Goal: Task Accomplishment & Management: Manage account settings

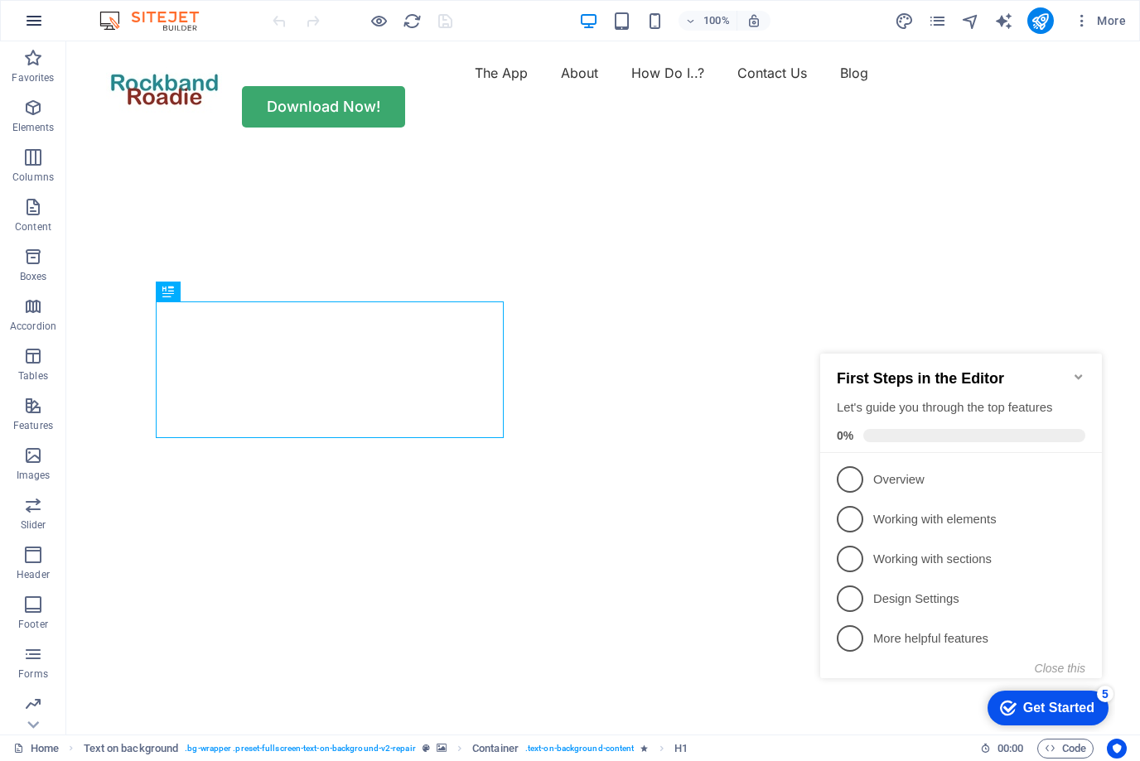
click at [37, 23] on icon "button" at bounding box center [34, 21] width 20 height 20
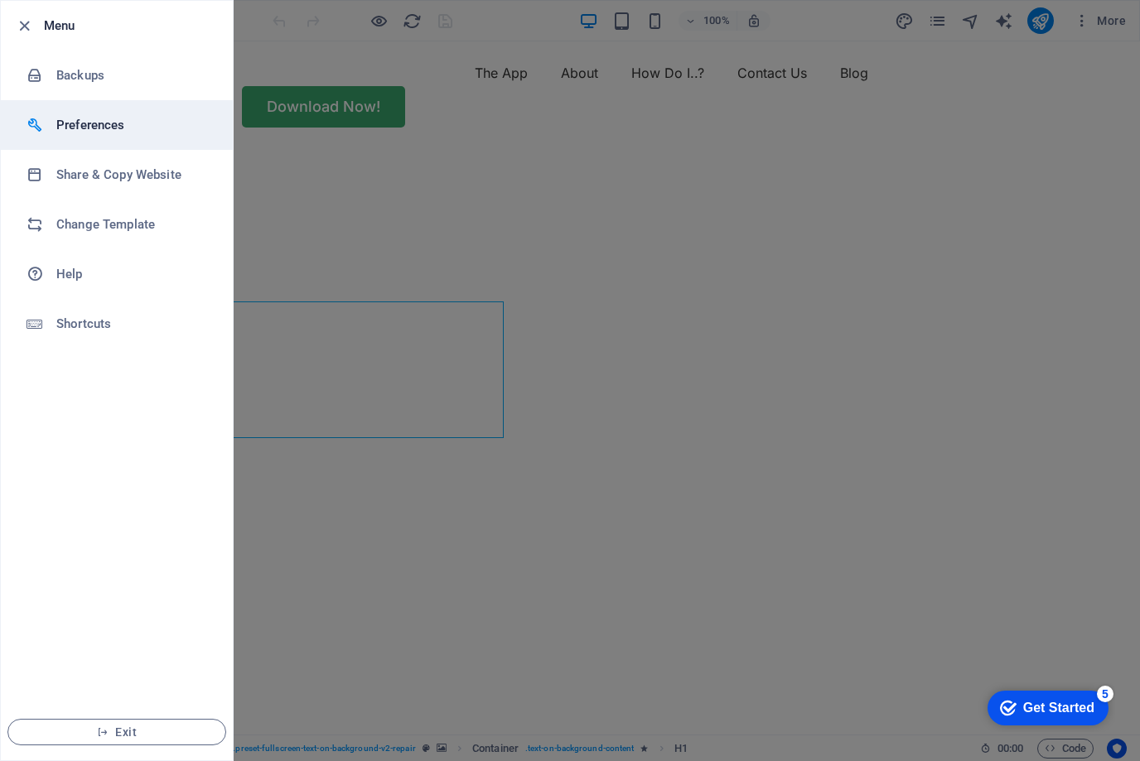
click at [78, 123] on h6 "Preferences" at bounding box center [132, 125] width 153 height 20
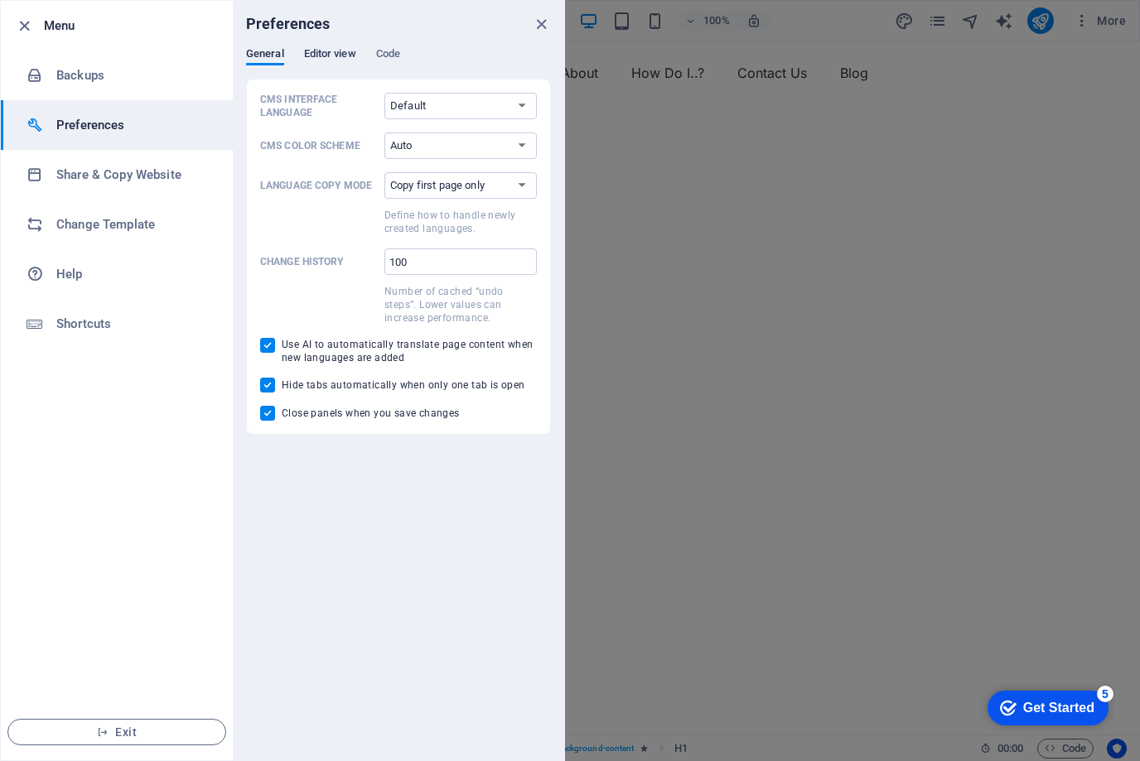
click at [322, 51] on span "Editor view" at bounding box center [330, 55] width 52 height 23
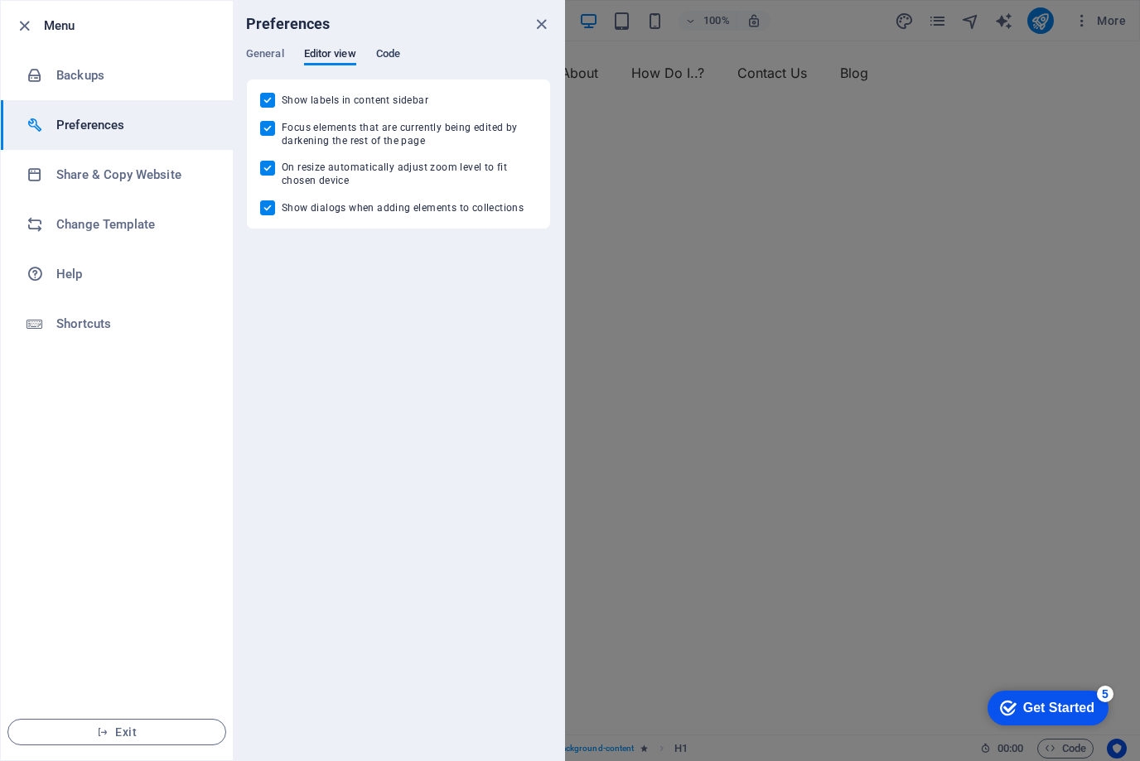
click at [386, 56] on span "Code" at bounding box center [388, 55] width 24 height 23
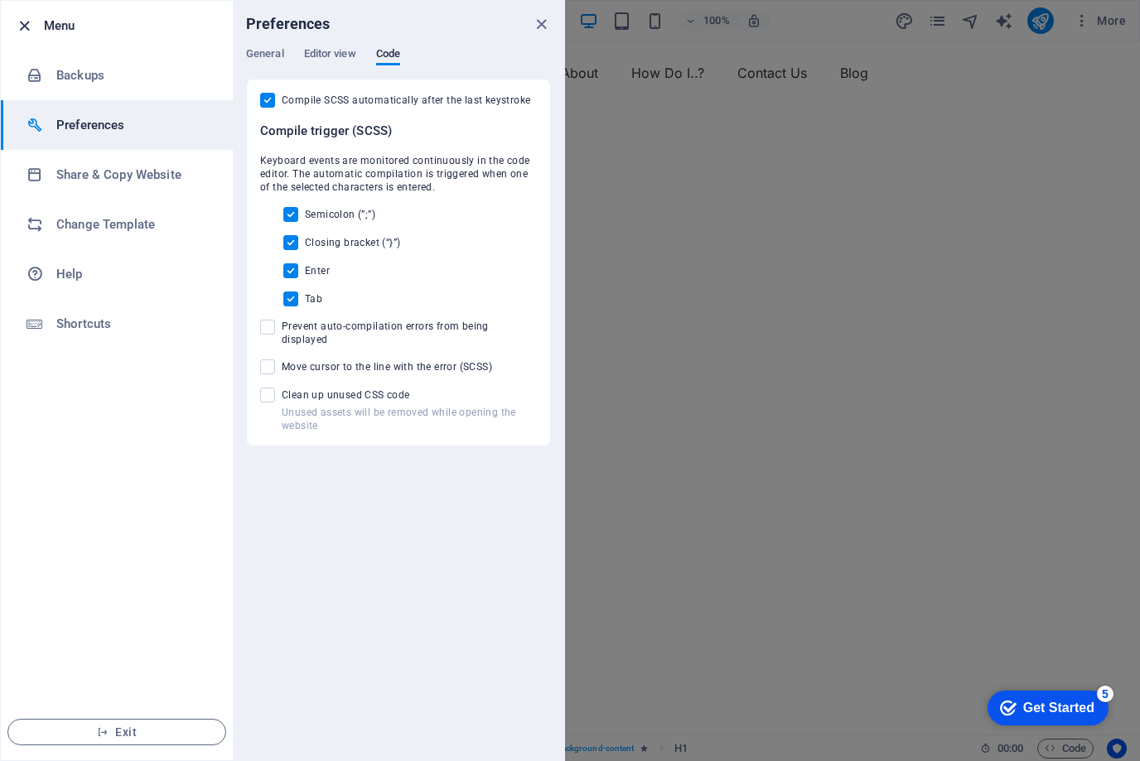
click at [15, 22] on icon "button" at bounding box center [24, 26] width 19 height 19
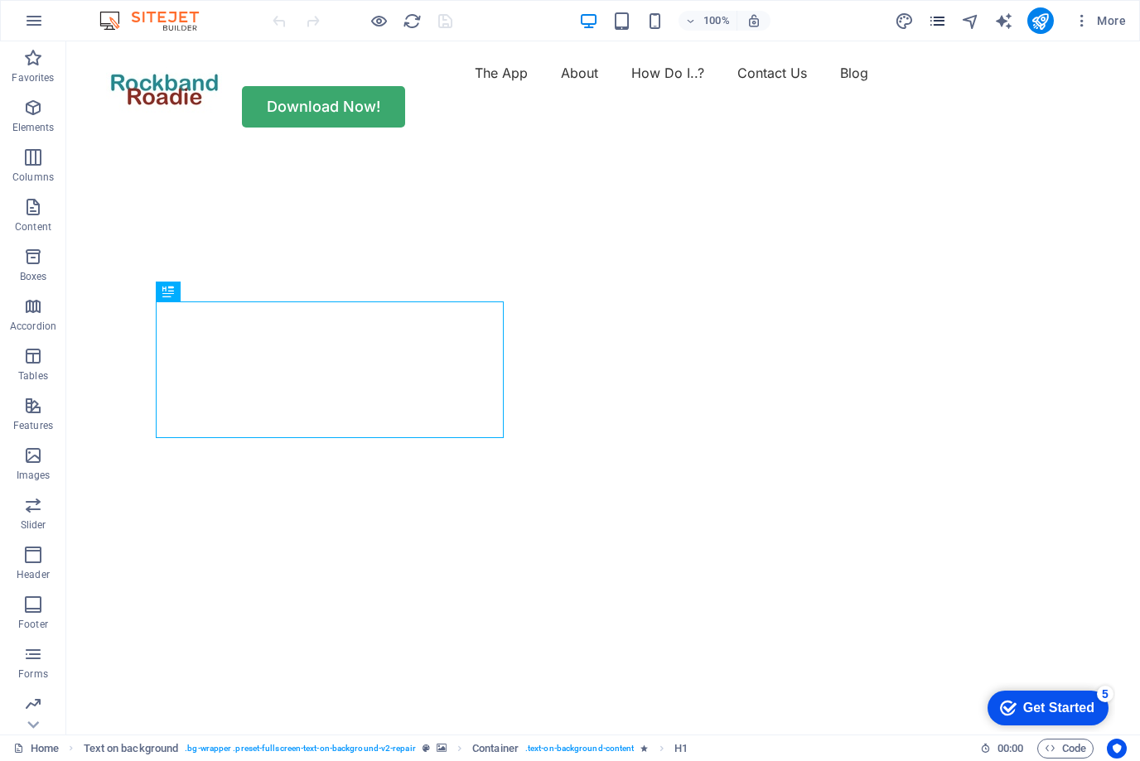
click at [945, 19] on icon "pages" at bounding box center [937, 21] width 19 height 19
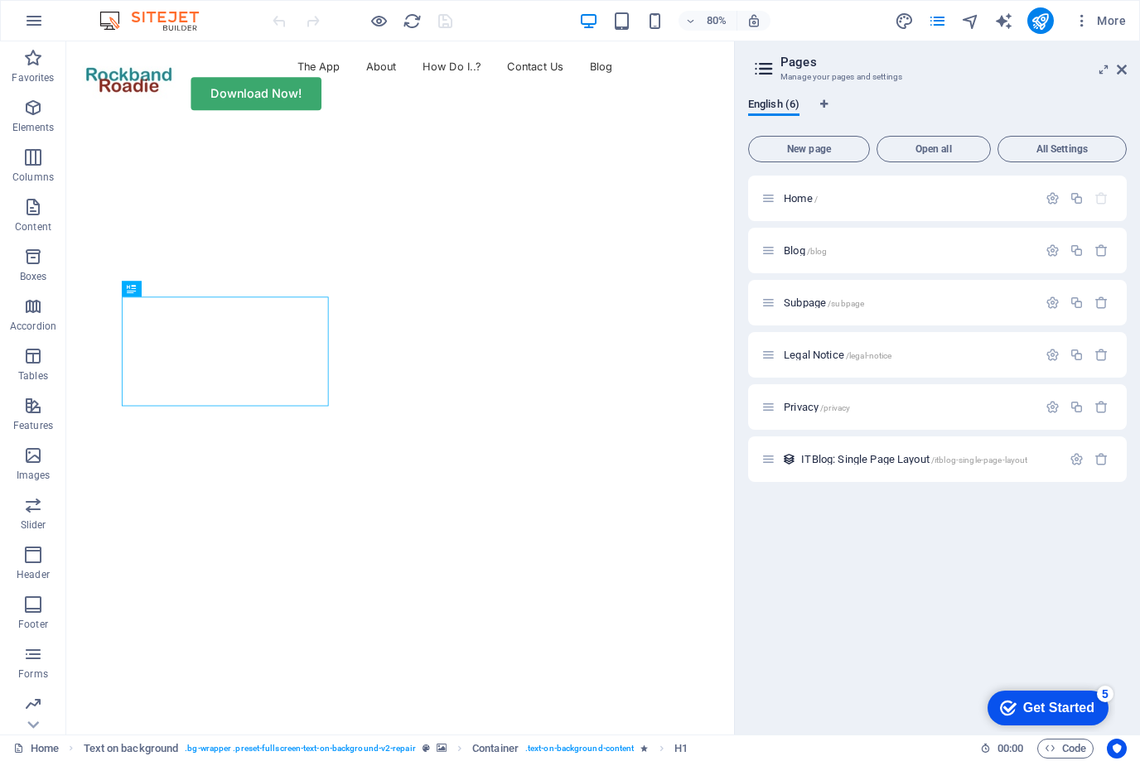
click at [1122, 56] on h2 "Pages" at bounding box center [954, 62] width 346 height 15
click at [1117, 76] on link at bounding box center [1122, 70] width 10 height 14
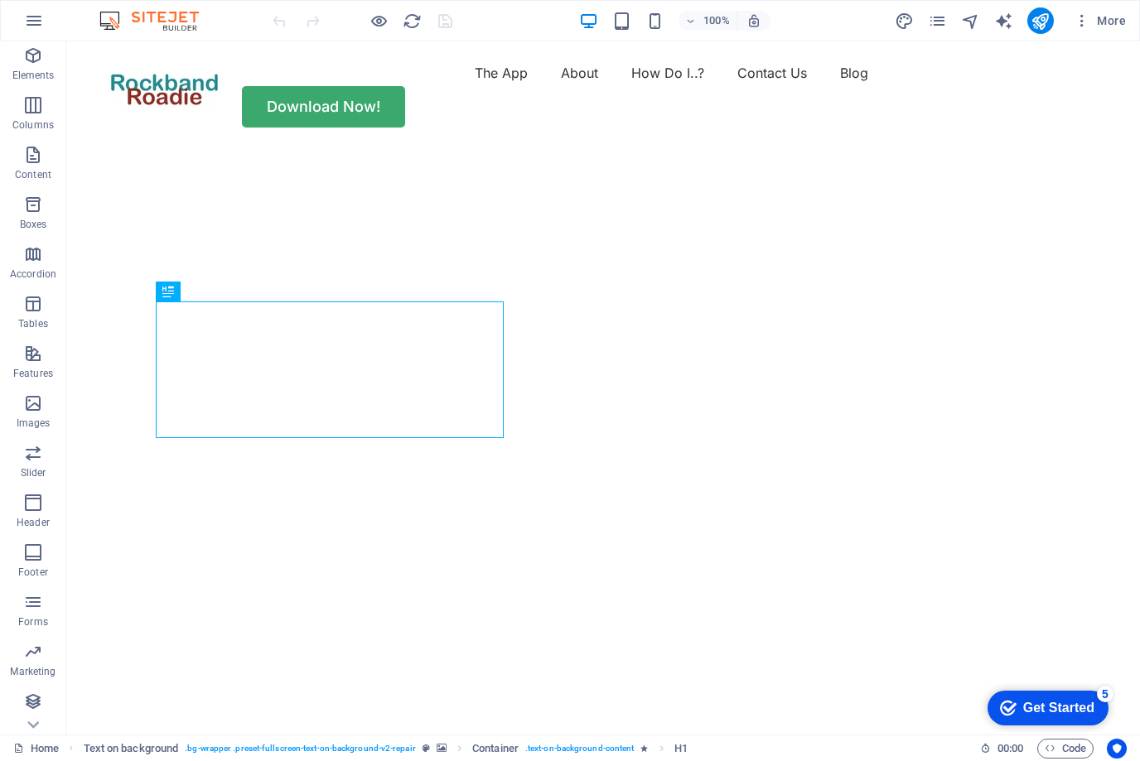
scroll to position [52, 0]
click at [1110, 17] on span "More" at bounding box center [1100, 20] width 52 height 17
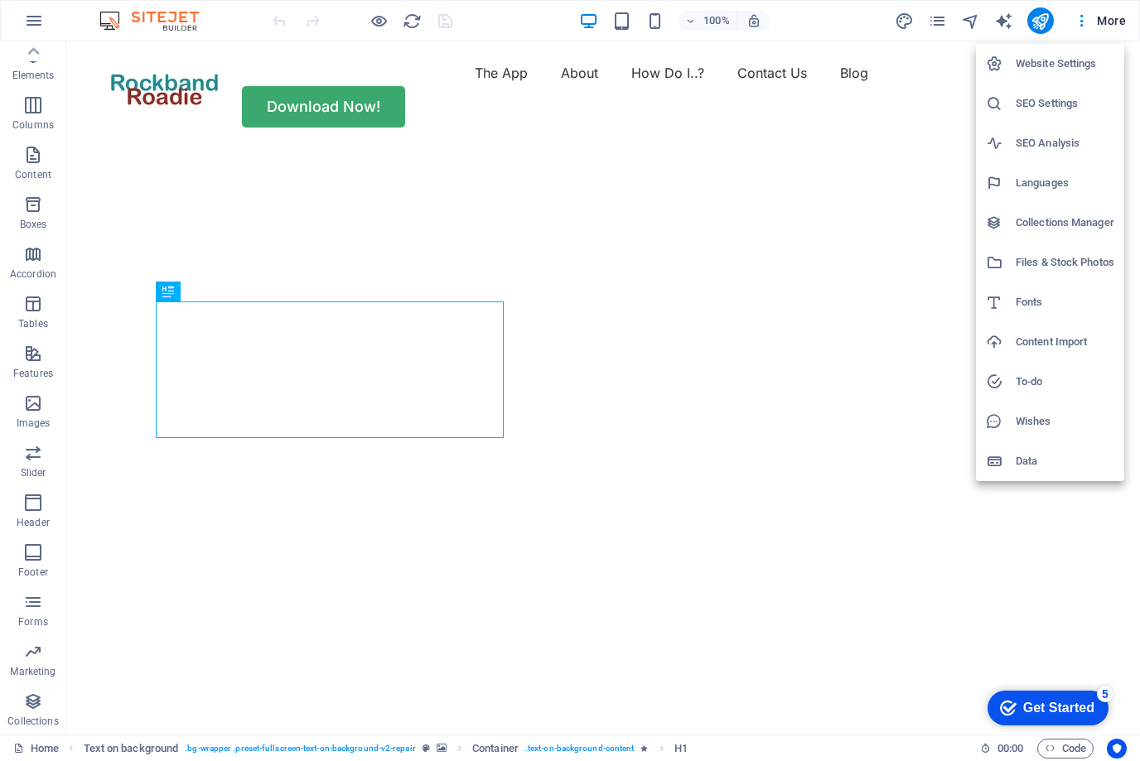
click at [1081, 65] on h6 "Website Settings" at bounding box center [1065, 64] width 99 height 20
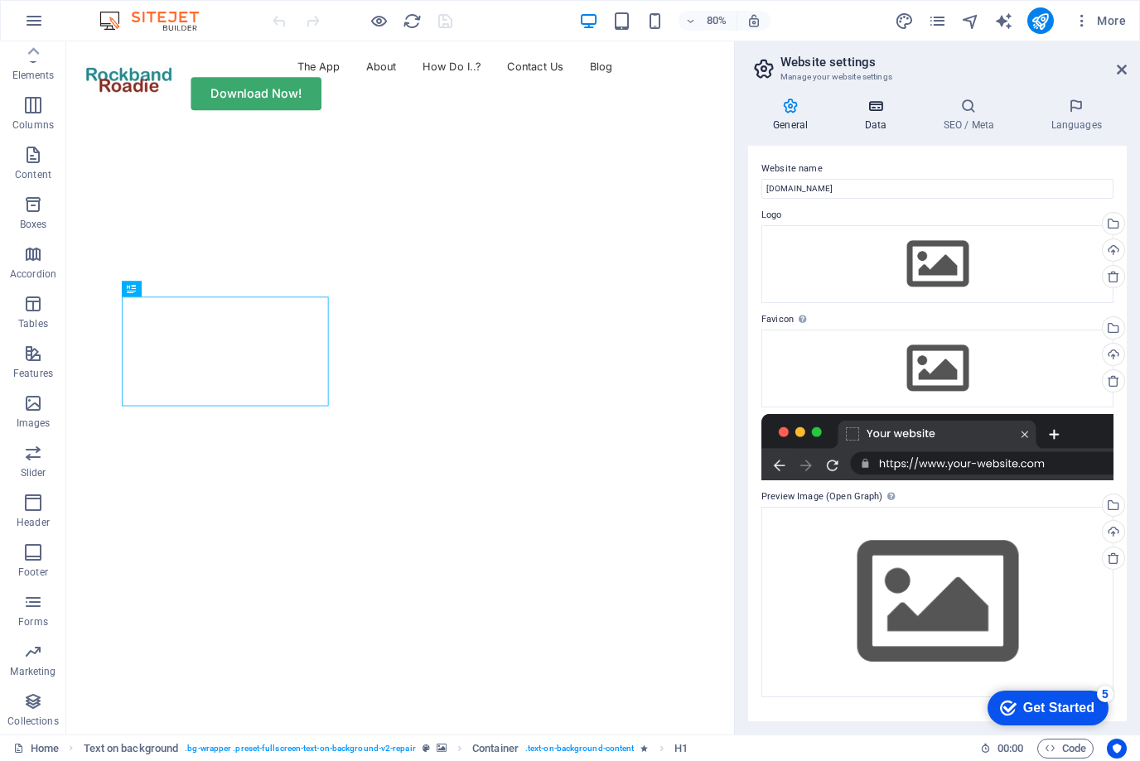
click at [885, 106] on icon at bounding box center [875, 106] width 72 height 17
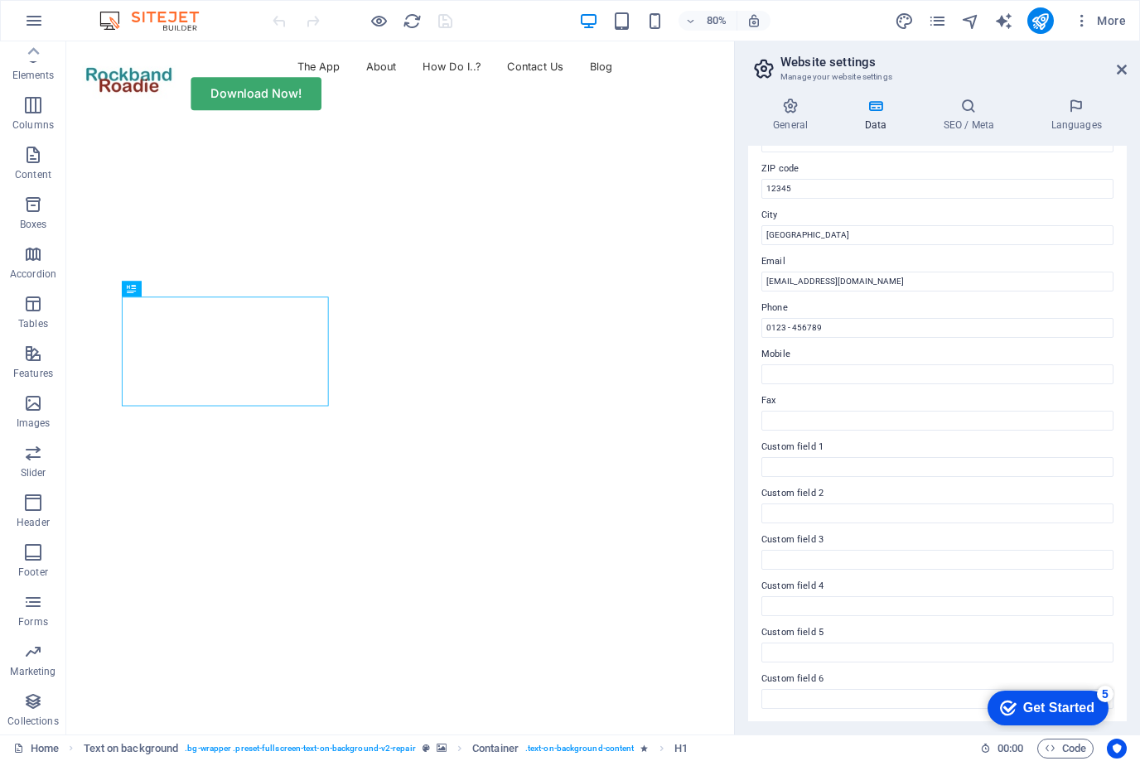
scroll to position [219, 0]
click at [979, 103] on icon at bounding box center [968, 106] width 101 height 17
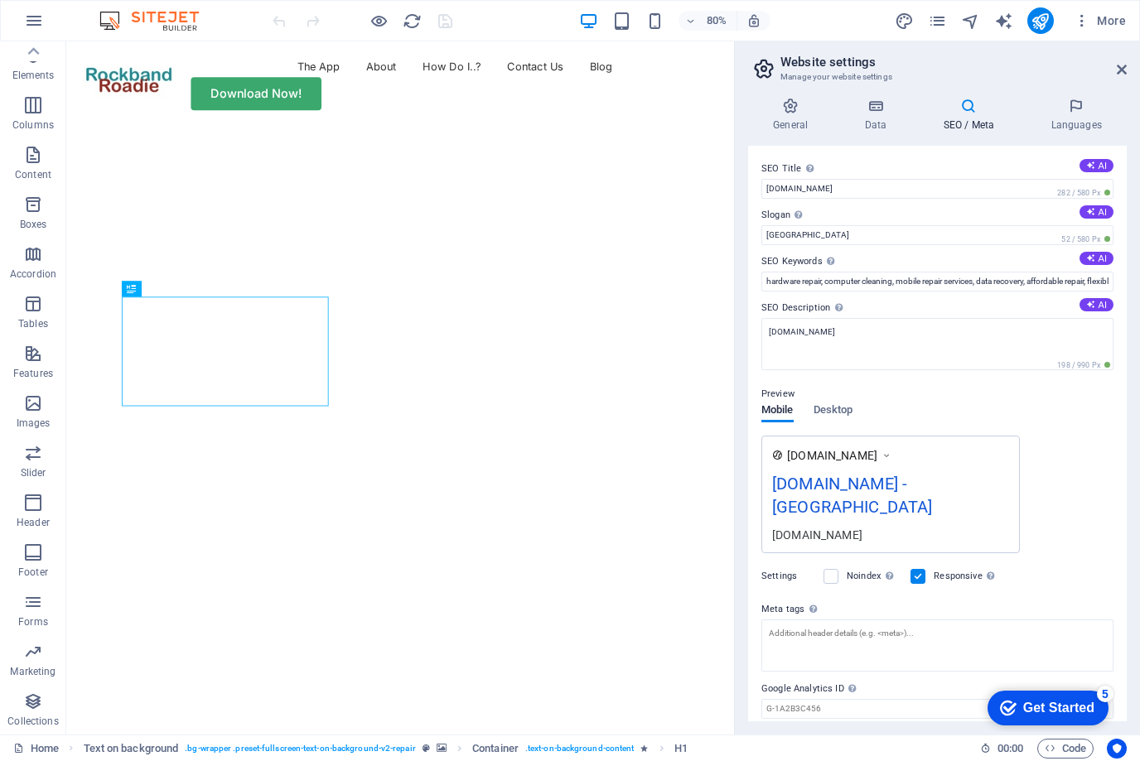
scroll to position [0, 0]
click at [887, 123] on h4 "Data" at bounding box center [878, 115] width 79 height 35
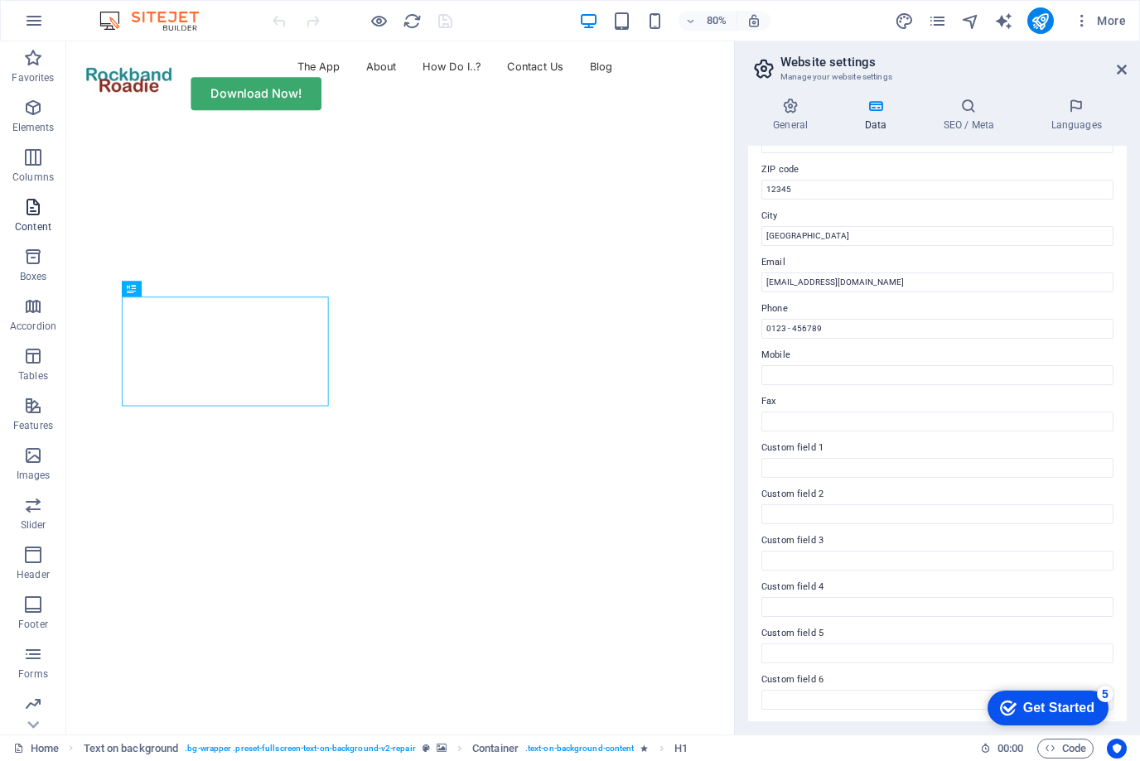
click at [30, 215] on icon "button" at bounding box center [33, 207] width 20 height 20
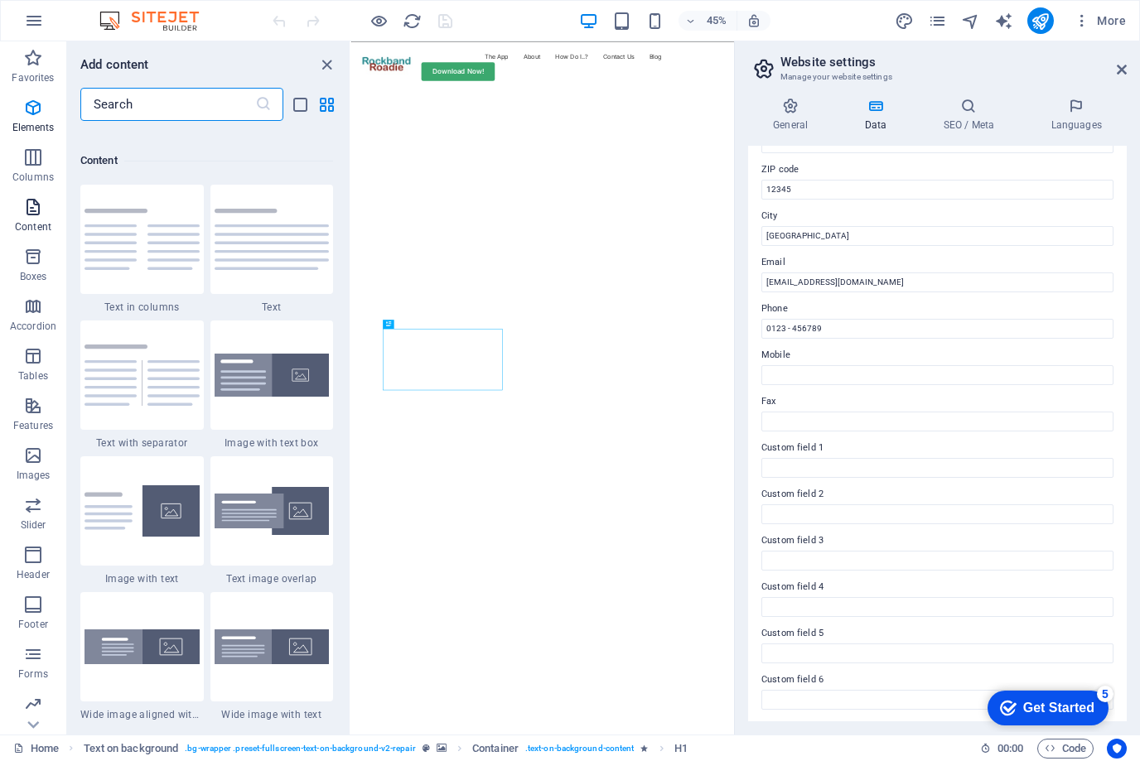
scroll to position [2899, 0]
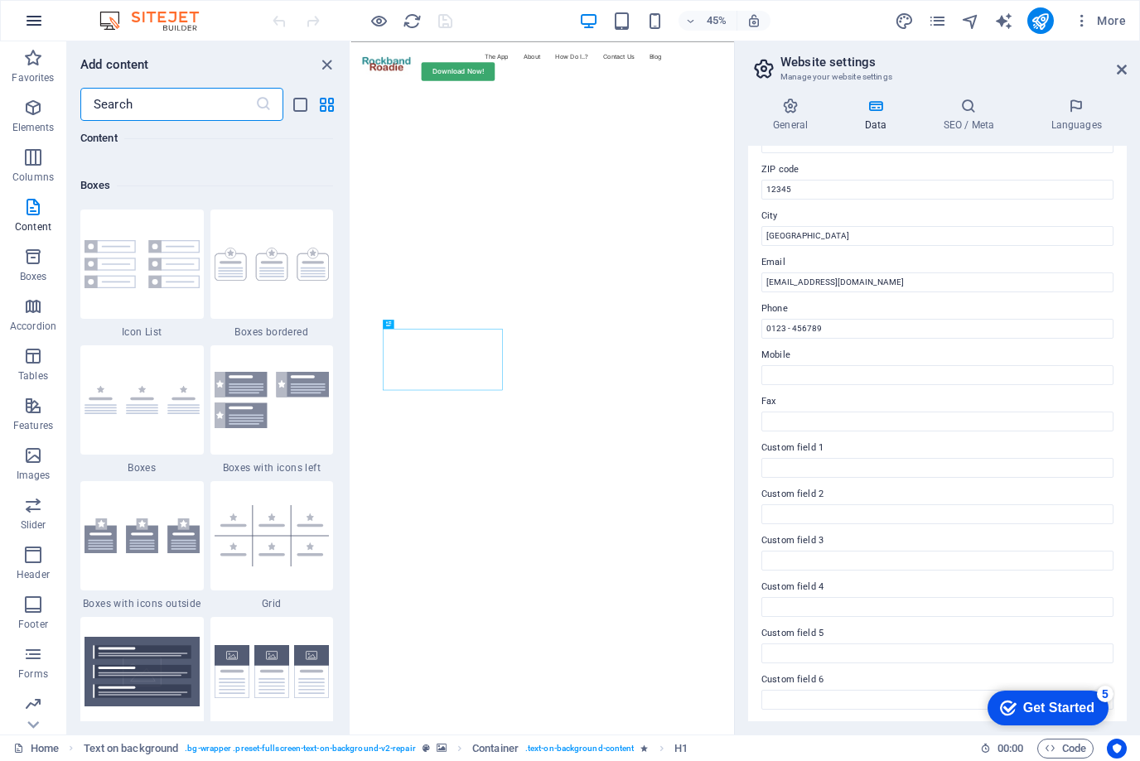
click at [30, 15] on icon "button" at bounding box center [34, 21] width 20 height 20
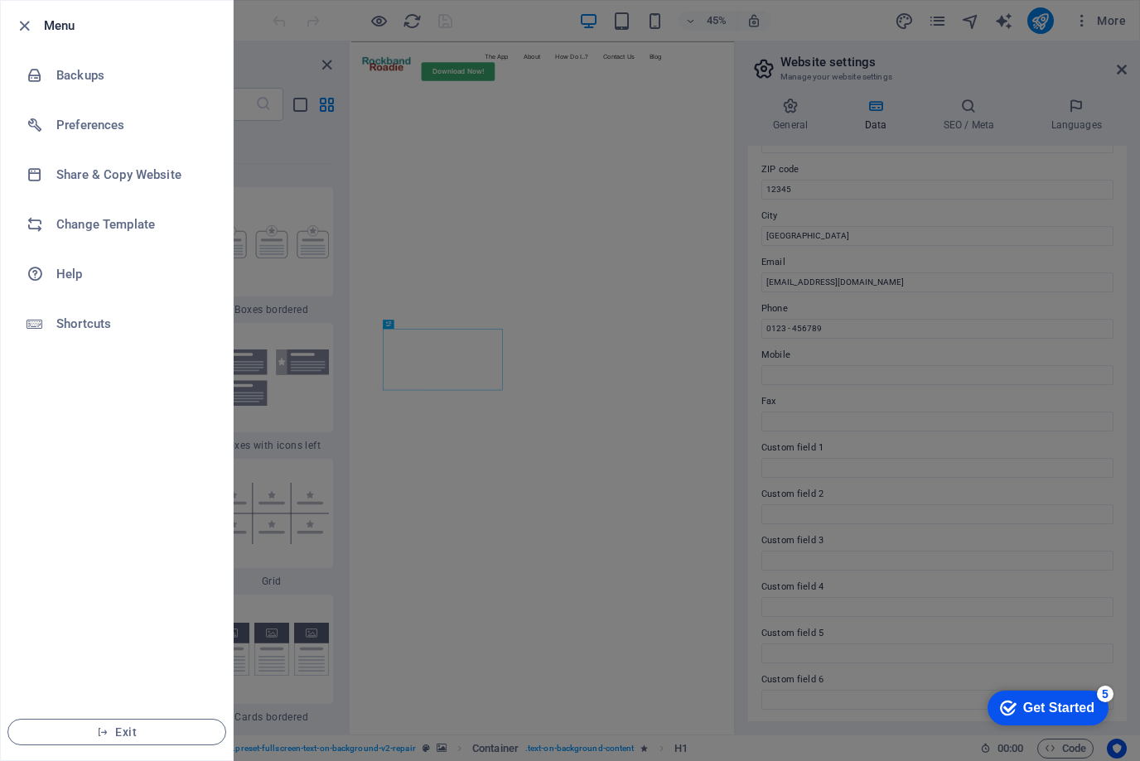
scroll to position [4552, 0]
click at [15, 31] on icon "button" at bounding box center [24, 26] width 19 height 19
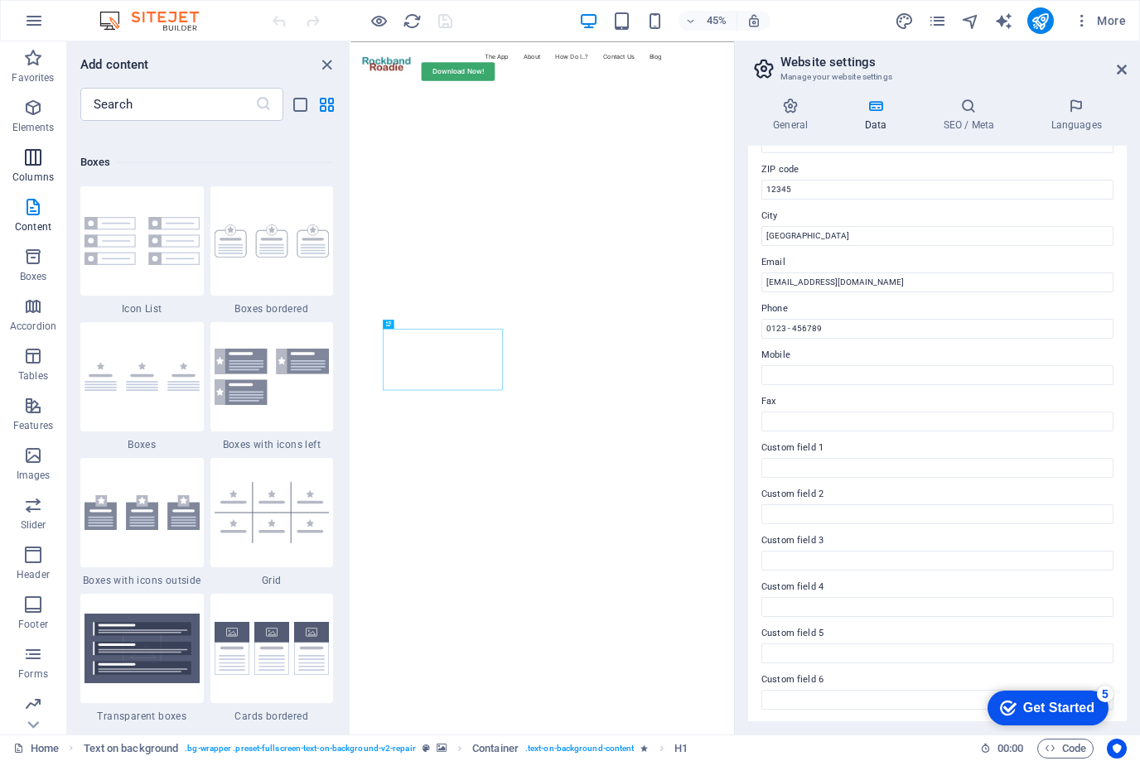
click at [31, 160] on icon "button" at bounding box center [33, 157] width 20 height 20
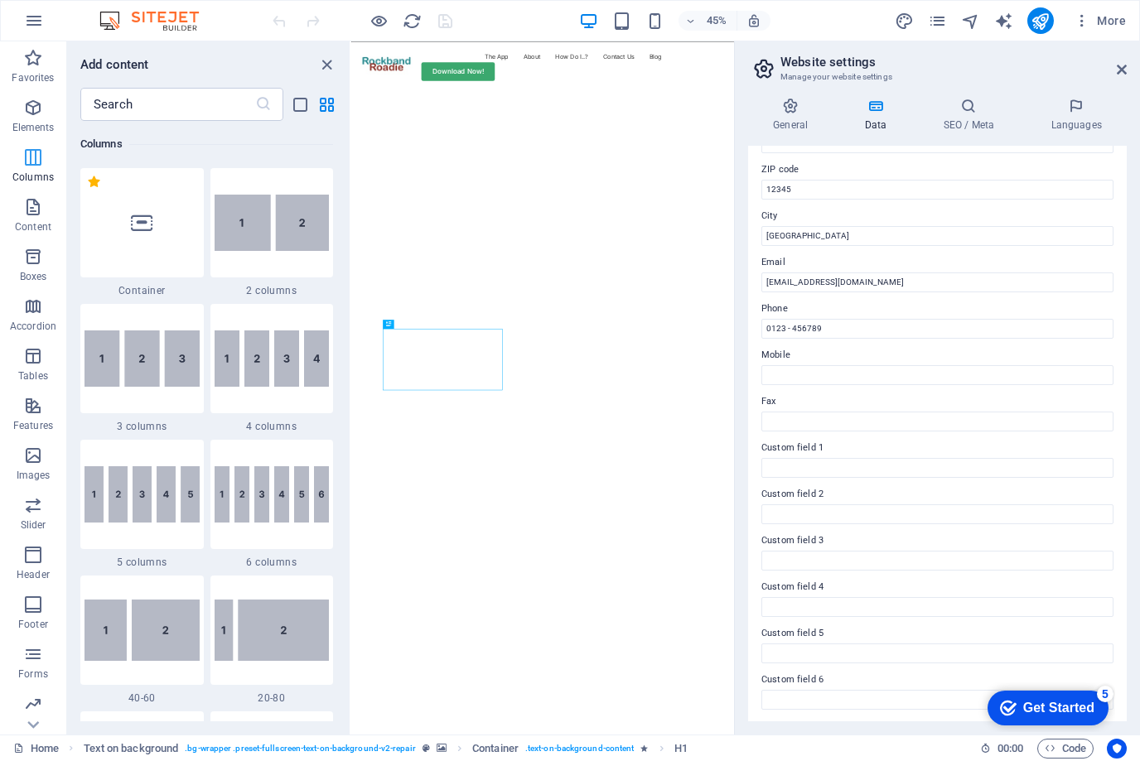
scroll to position [820, 0]
click at [30, 107] on icon "button" at bounding box center [33, 108] width 20 height 20
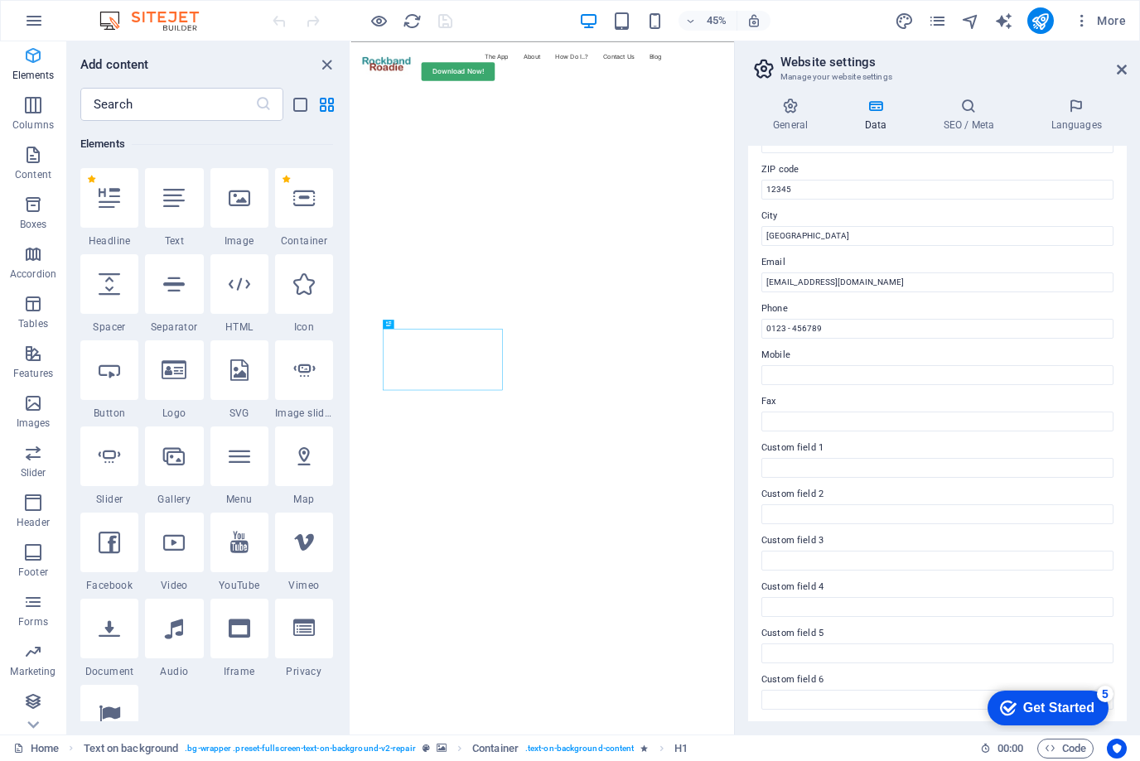
scroll to position [52, 0]
click at [1115, 75] on header "Website settings Manage your website settings" at bounding box center [939, 62] width 375 height 43
click at [1124, 63] on icon at bounding box center [1122, 69] width 10 height 13
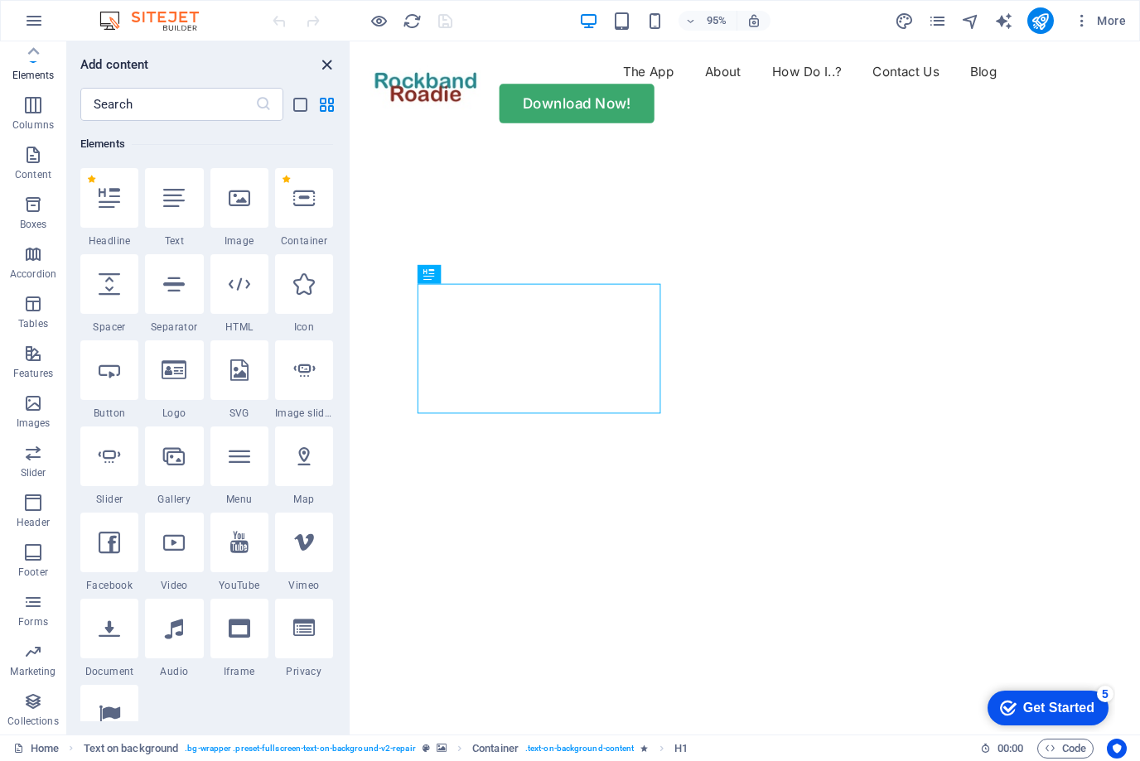
click at [325, 73] on icon "close panel" at bounding box center [326, 65] width 19 height 19
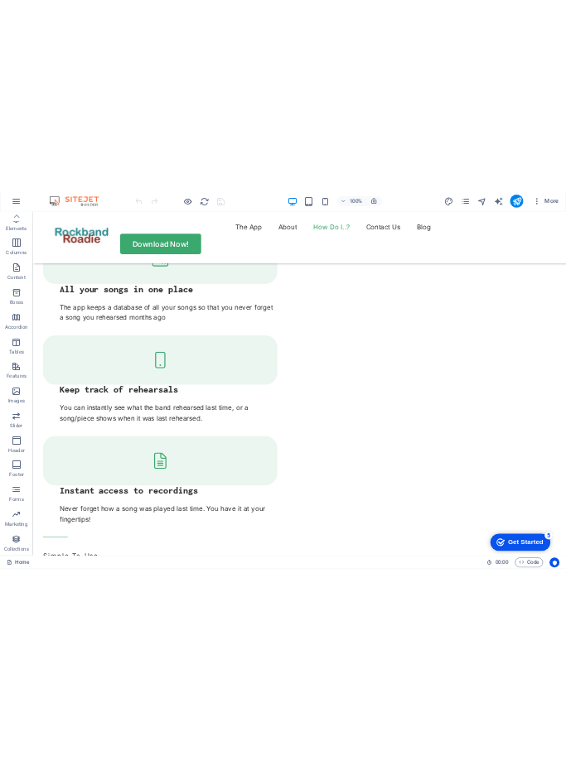
scroll to position [2146, 0]
